Goal: Find contact information: Find contact information

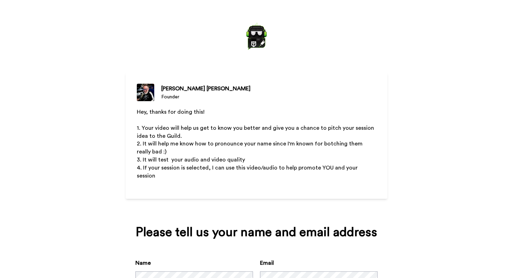
scroll to position [50, 0]
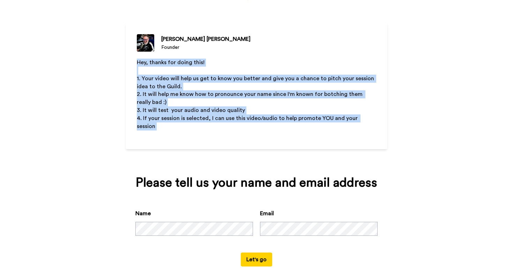
drag, startPoint x: 213, startPoint y: 50, endPoint x: 257, endPoint y: 130, distance: 91.3
click at [258, 129] on div "[PERSON_NAME] Founder Hey, thanks for doing this! ﻿ 1. Your video will help us …" at bounding box center [257, 86] width 262 height 126
click at [257, 131] on p "﻿" at bounding box center [256, 135] width 239 height 8
drag, startPoint x: 257, startPoint y: 130, endPoint x: 248, endPoint y: 53, distance: 77.6
click at [248, 53] on div "[PERSON_NAME] Founder Hey, thanks for doing this! ﻿ 1. Your video will help us …" at bounding box center [257, 86] width 262 height 126
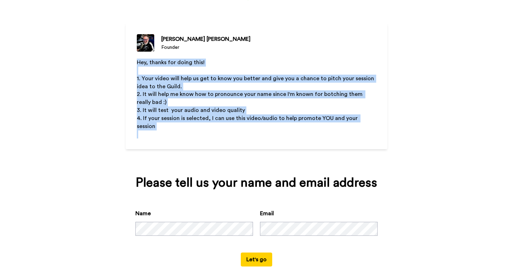
click at [248, 53] on div "[PERSON_NAME] Founder Hey, thanks for doing this! ﻿ 1. Your video will help us …" at bounding box center [257, 86] width 262 height 126
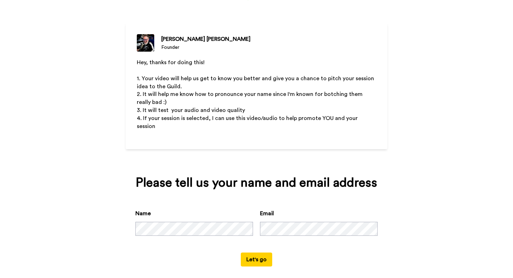
click at [185, 39] on div "[PERSON_NAME]" at bounding box center [205, 39] width 89 height 8
copy div "[PERSON_NAME]"
